Goal: Information Seeking & Learning: Find specific fact

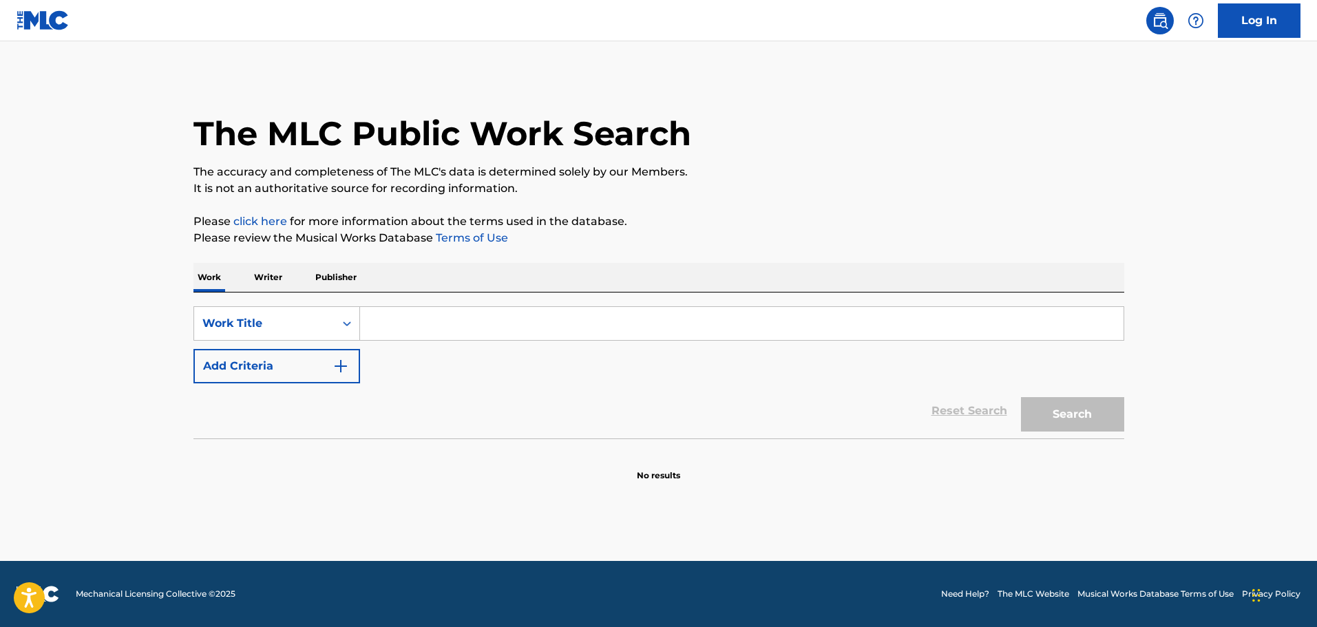
click at [430, 319] on input "Search Form" at bounding box center [741, 323] width 763 height 33
type input "la la"
click at [277, 272] on p "Writer" at bounding box center [268, 277] width 36 height 29
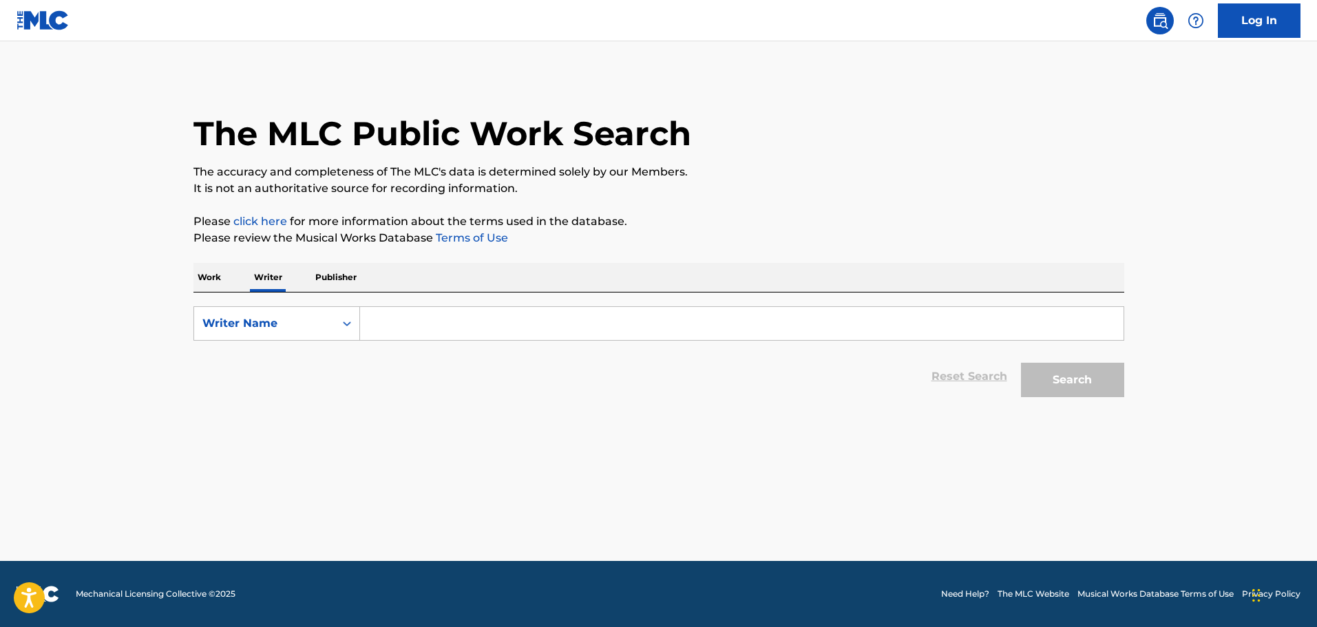
click at [219, 280] on p "Work" at bounding box center [209, 277] width 32 height 29
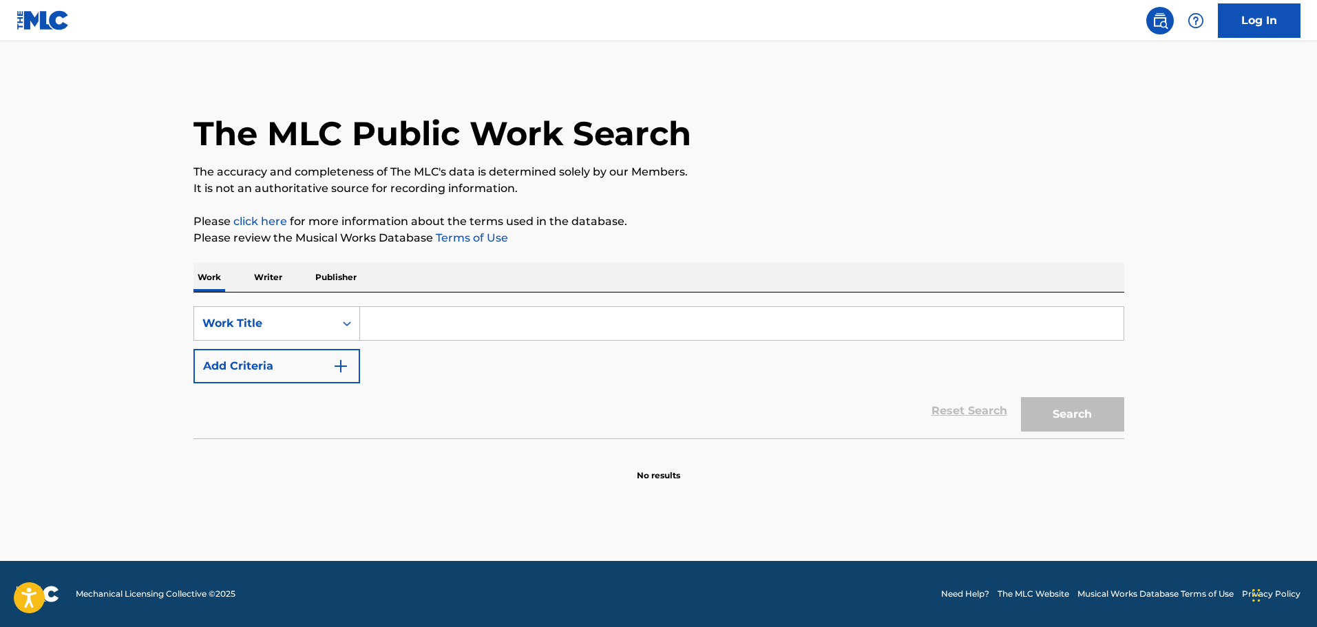
click at [415, 317] on input "Search Form" at bounding box center [741, 323] width 763 height 33
type input "la la"
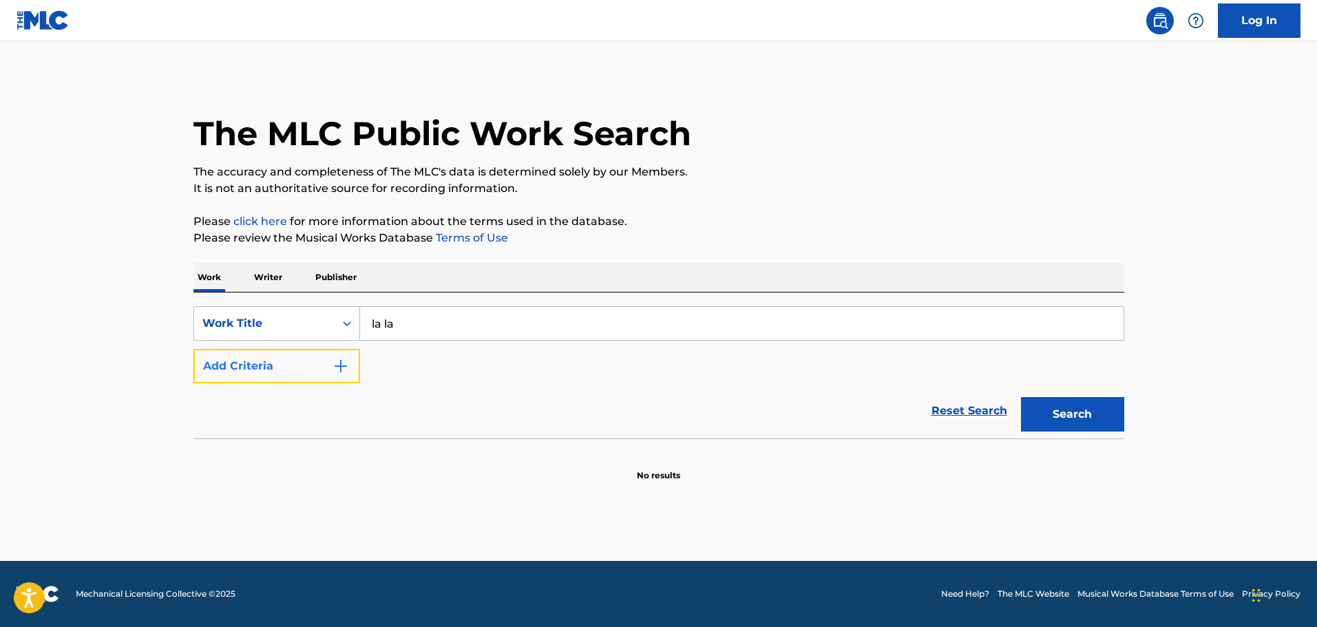
click at [312, 359] on button "Add Criteria" at bounding box center [276, 366] width 167 height 34
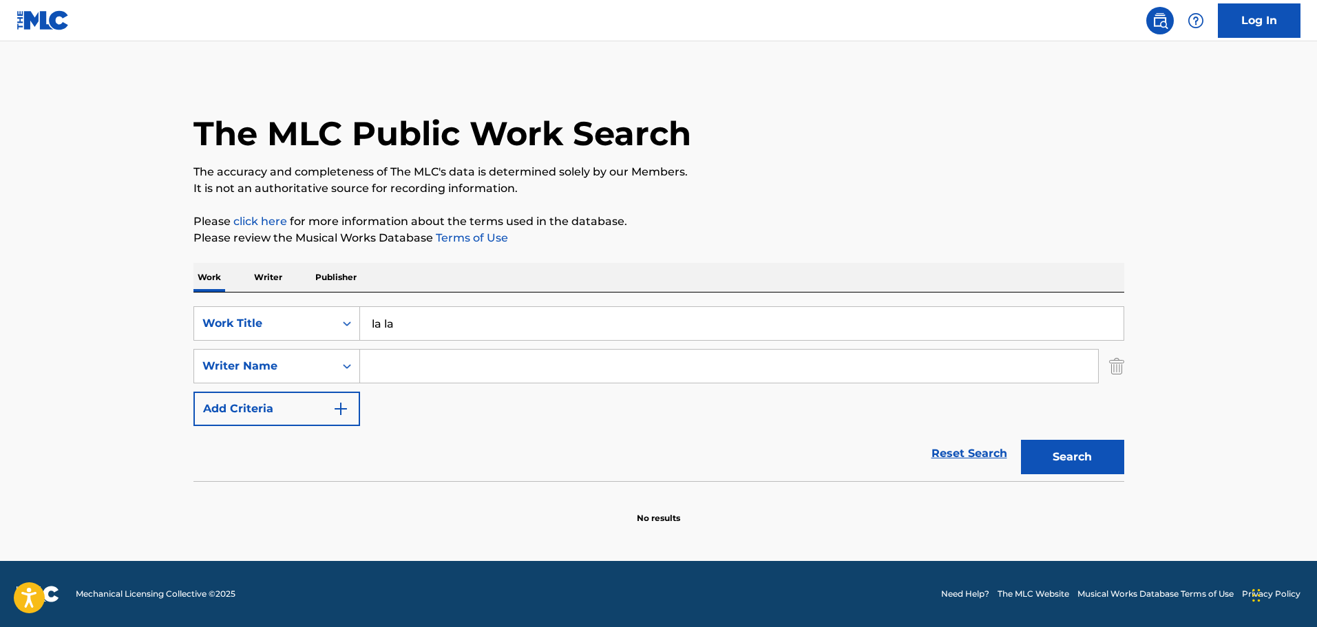
click at [414, 368] on input "Search Form" at bounding box center [729, 366] width 738 height 33
type input "matlin"
click at [1021, 440] on button "Search" at bounding box center [1072, 457] width 103 height 34
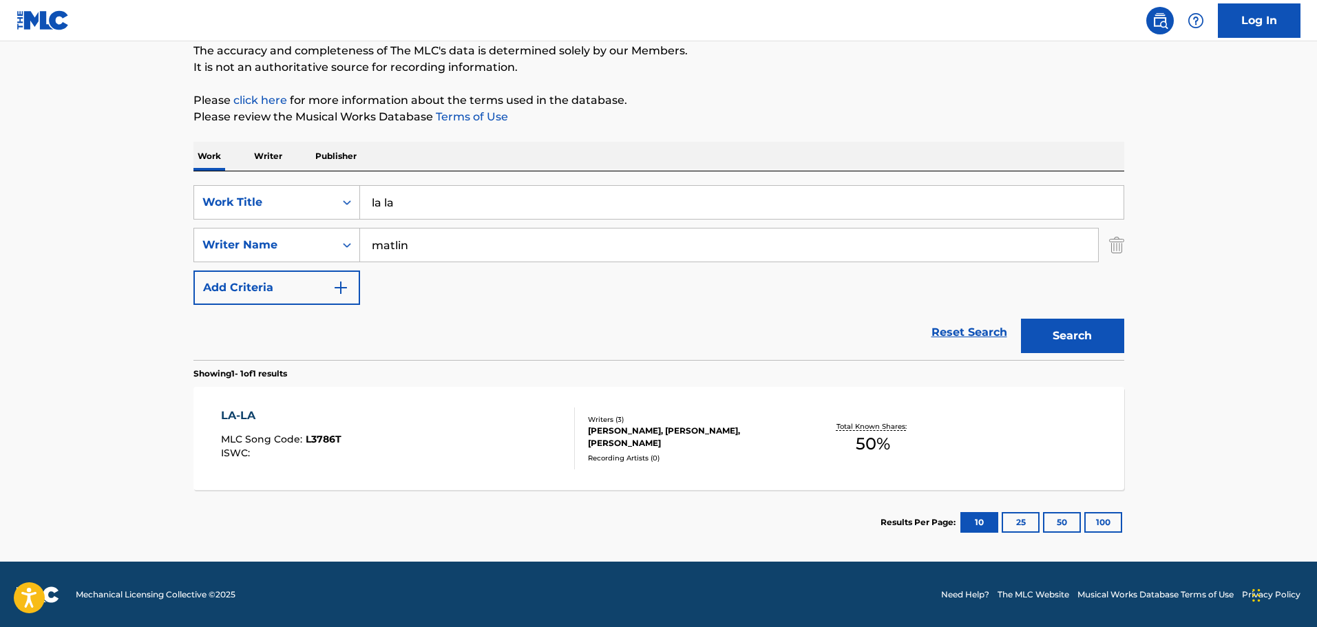
scroll to position [122, 0]
click at [468, 466] on div "LA-LA MLC Song Code : L3786T ISWC :" at bounding box center [398, 438] width 354 height 62
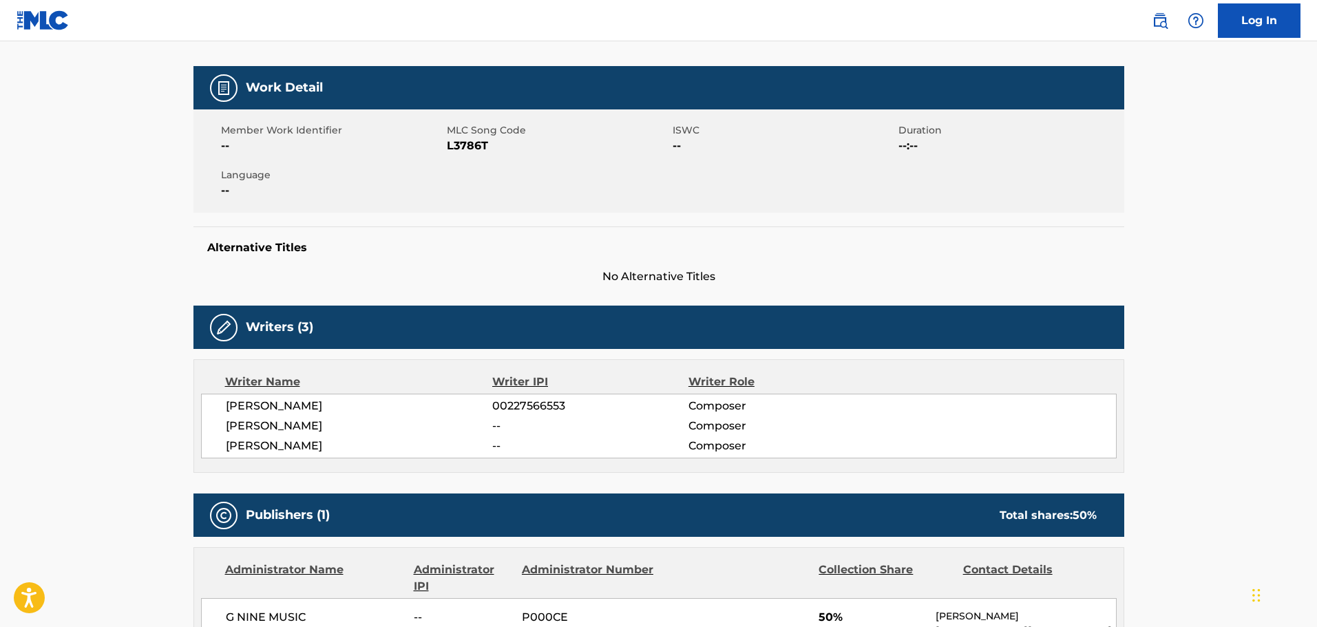
scroll to position [472, 0]
